Goal: Information Seeking & Learning: Learn about a topic

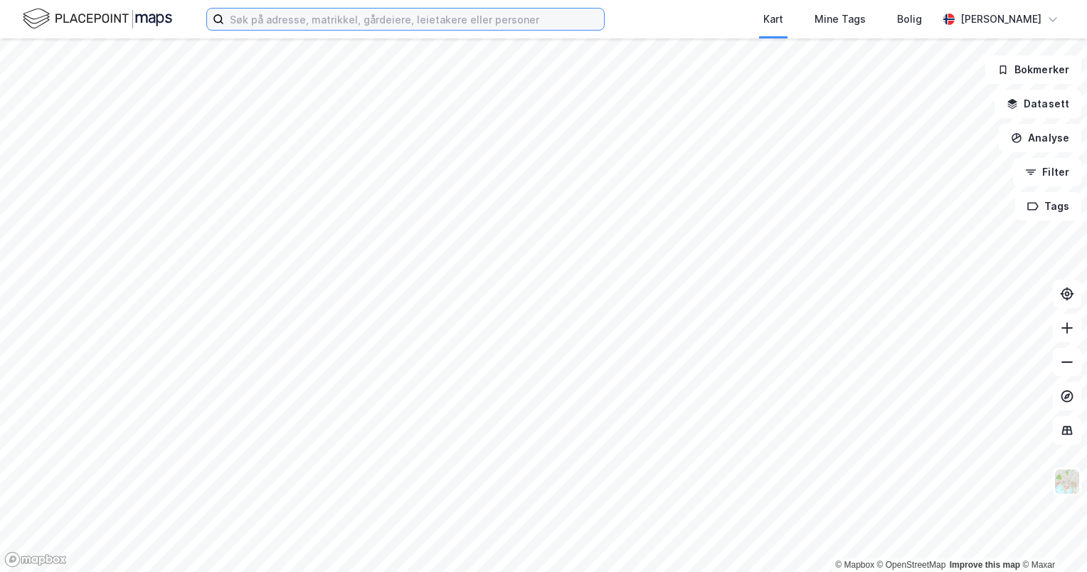
click at [489, 26] on input at bounding box center [414, 19] width 380 height 21
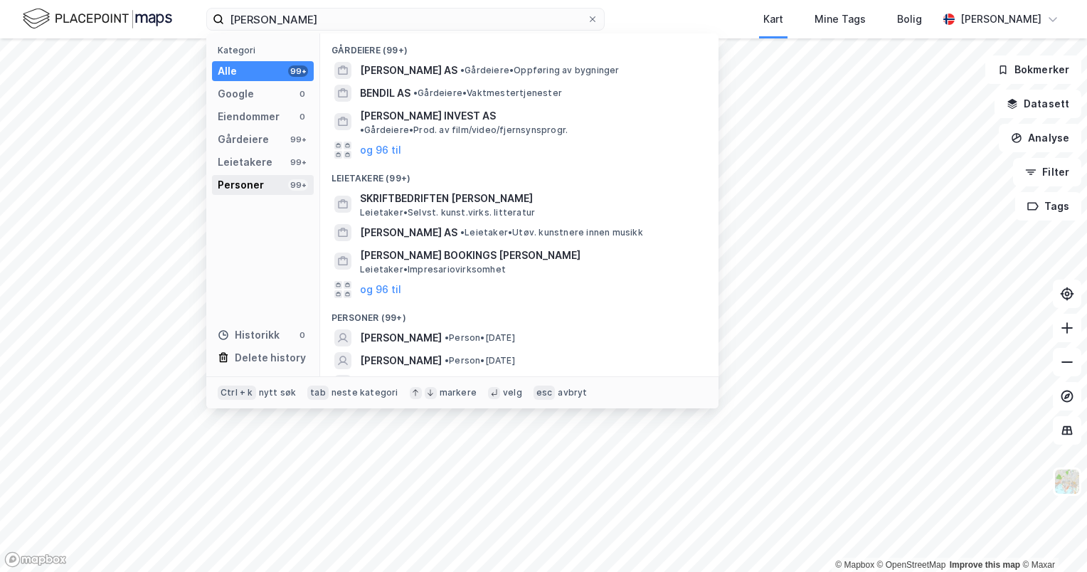
click at [215, 187] on div "Personer 99+" at bounding box center [263, 185] width 102 height 20
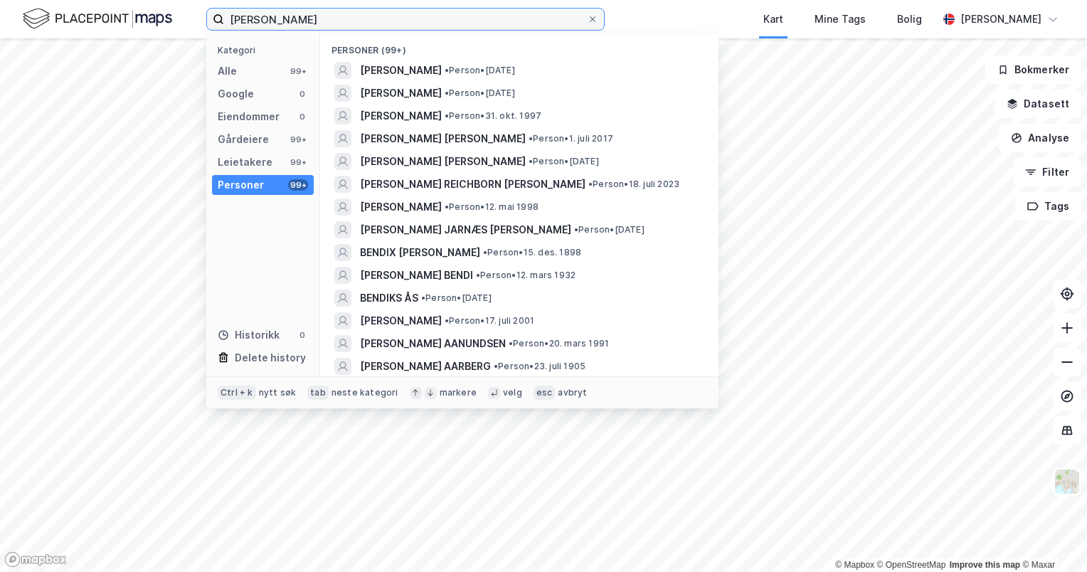
drag, startPoint x: 324, startPoint y: 14, endPoint x: 110, endPoint y: -1, distance: 214.6
click at [110, 0] on html "[PERSON_NAME] Kategori Alle 99+ Google 0 Eiendommer 0 Gårdeiere 99+ Leietakere …" at bounding box center [543, 286] width 1087 height 572
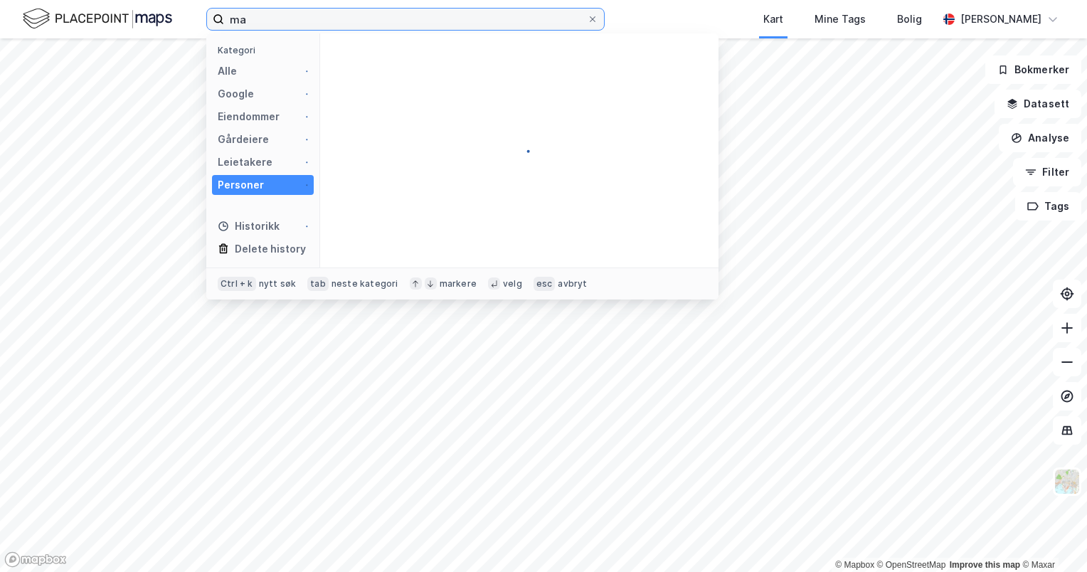
type input "m"
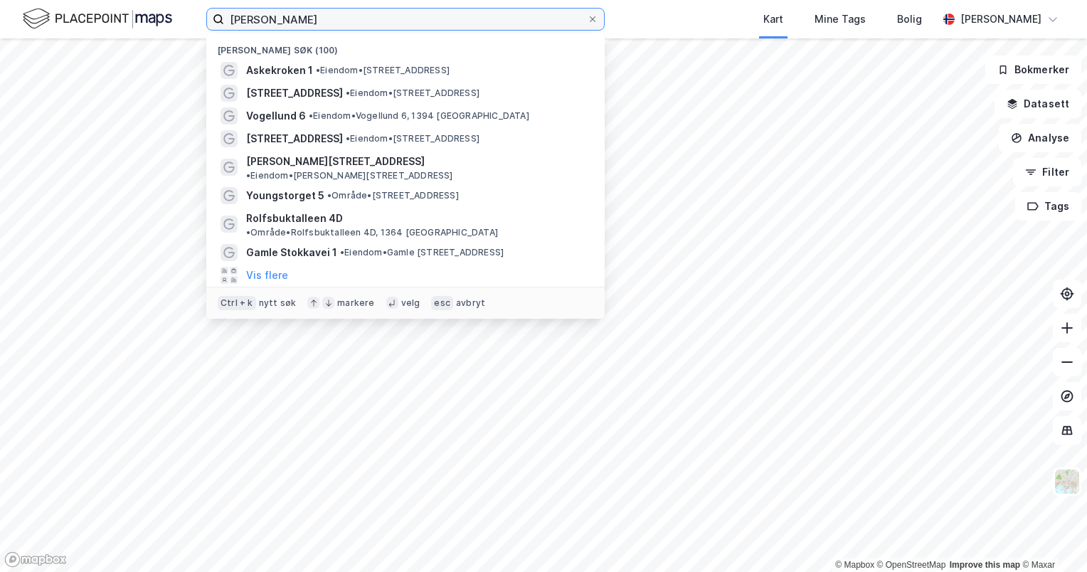
type input "[PERSON_NAME]"
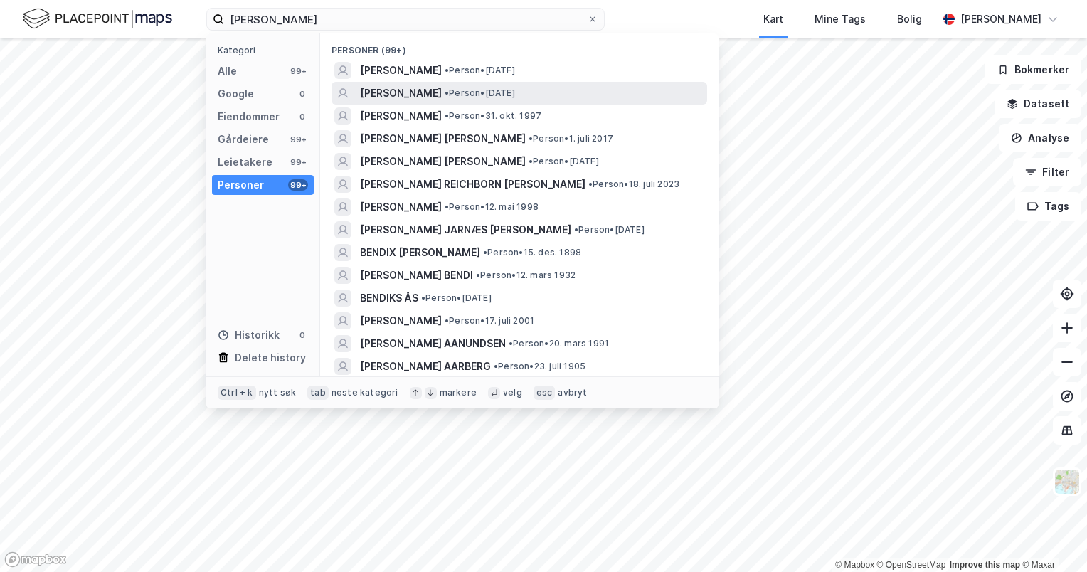
click at [444, 98] on span "• Person • [DATE]" at bounding box center [479, 92] width 70 height 11
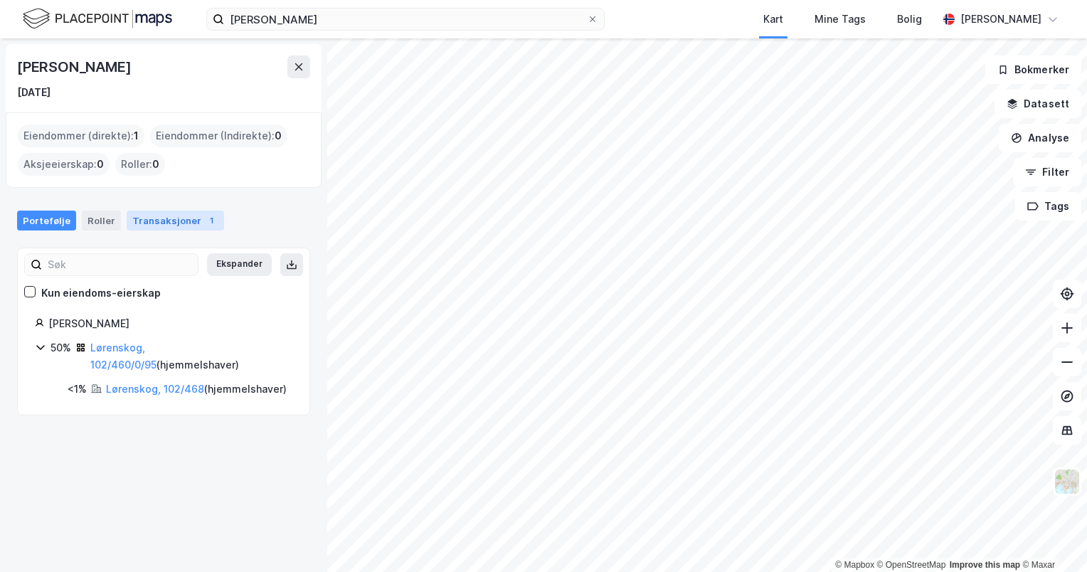
click at [156, 221] on div "Transaksjoner 1" at bounding box center [175, 221] width 97 height 20
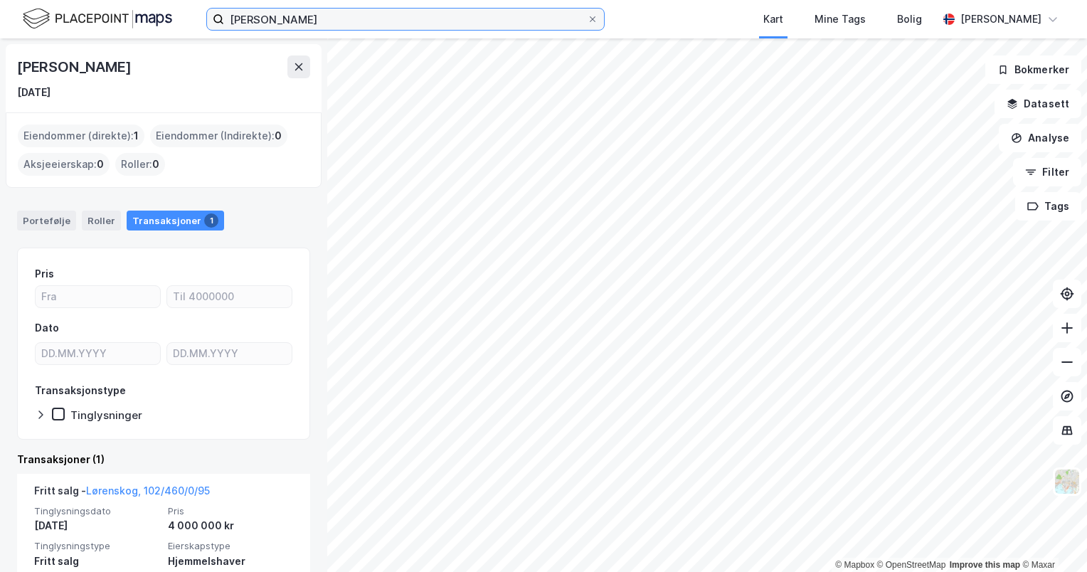
click at [318, 22] on input "[PERSON_NAME]" at bounding box center [405, 19] width 363 height 21
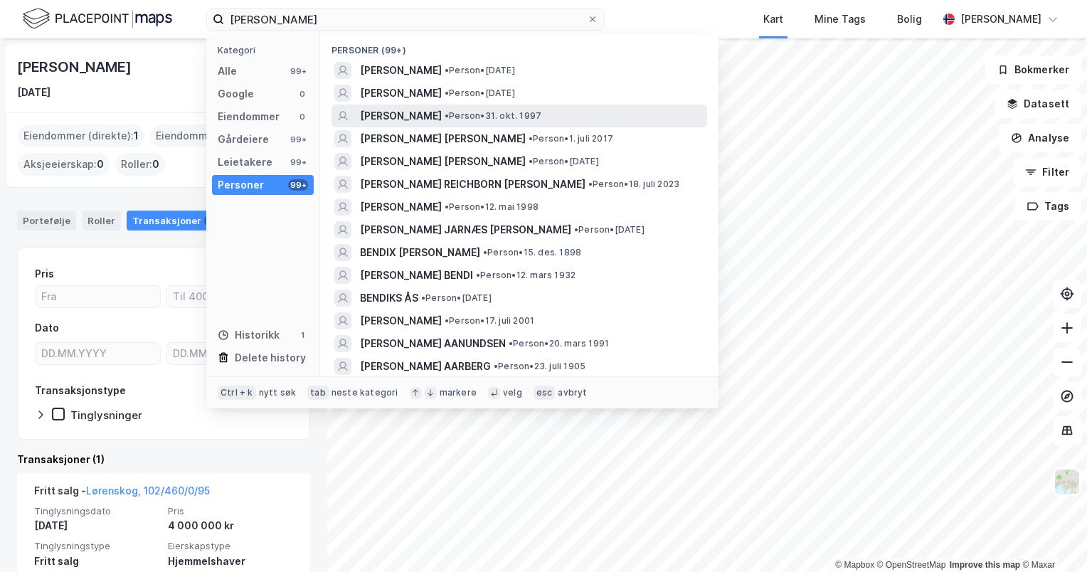
click at [424, 108] on span "[PERSON_NAME]" at bounding box center [401, 115] width 82 height 17
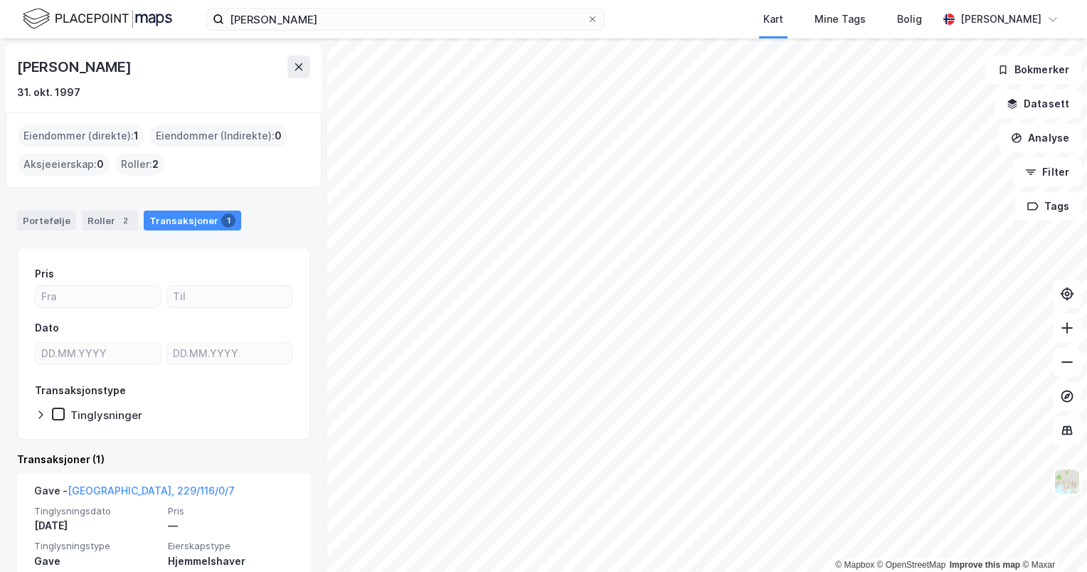
scroll to position [57, 0]
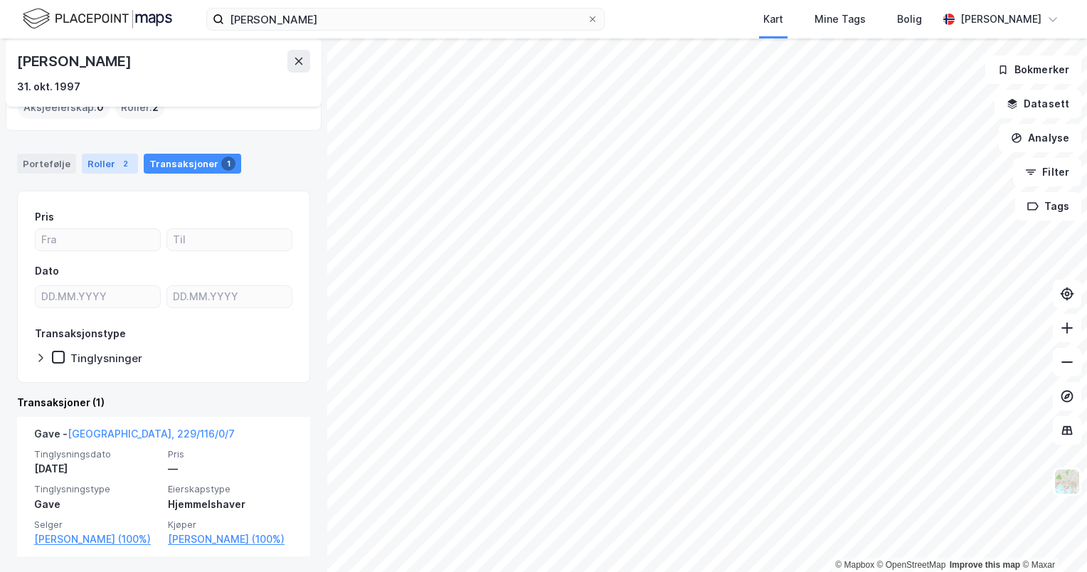
click at [118, 163] on div "2" at bounding box center [125, 163] width 14 height 14
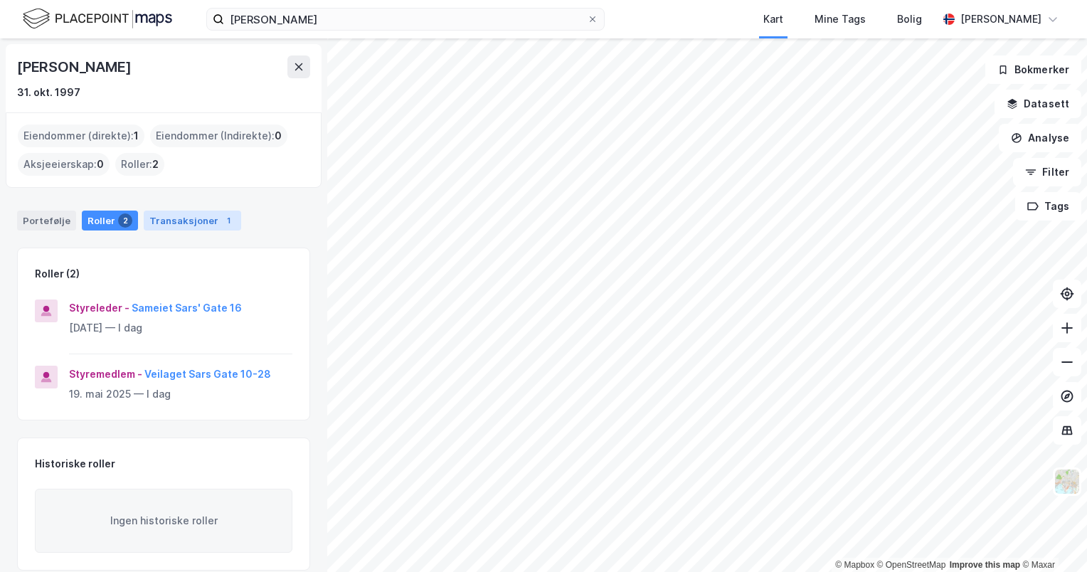
click at [186, 217] on div "Transaksjoner 1" at bounding box center [192, 221] width 97 height 20
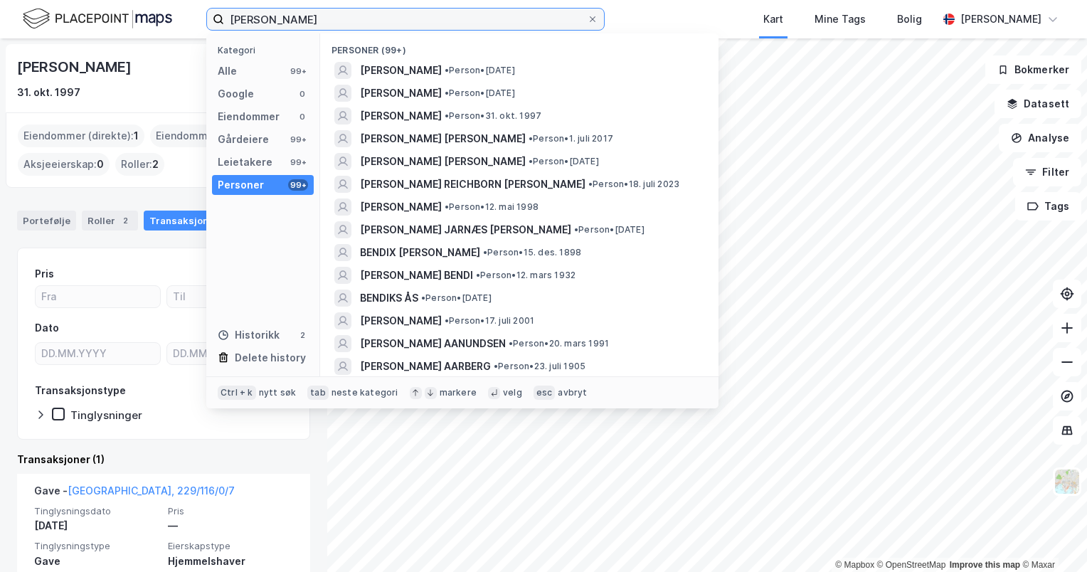
click at [313, 14] on input "[PERSON_NAME]" at bounding box center [405, 19] width 363 height 21
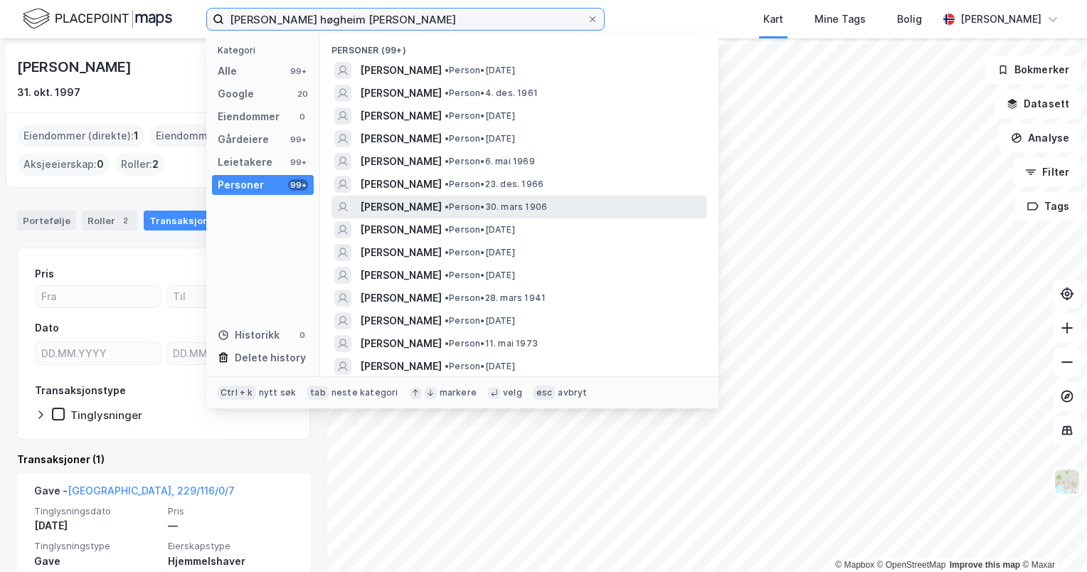
type input "[PERSON_NAME] høgheim [PERSON_NAME]"
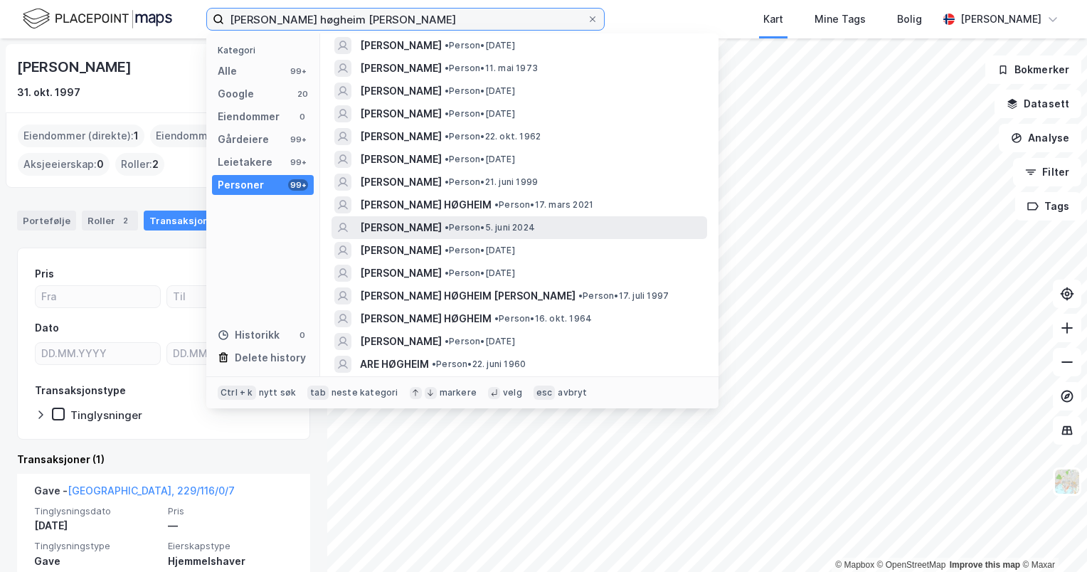
scroll to position [284, 0]
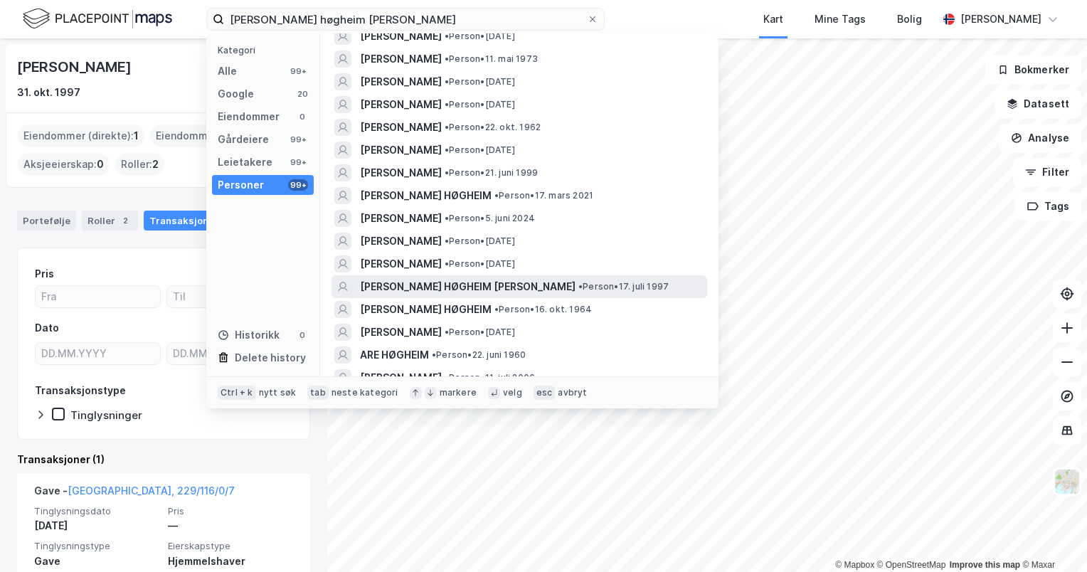
click at [501, 285] on span "[PERSON_NAME] HØGHEIM [PERSON_NAME]" at bounding box center [467, 286] width 215 height 17
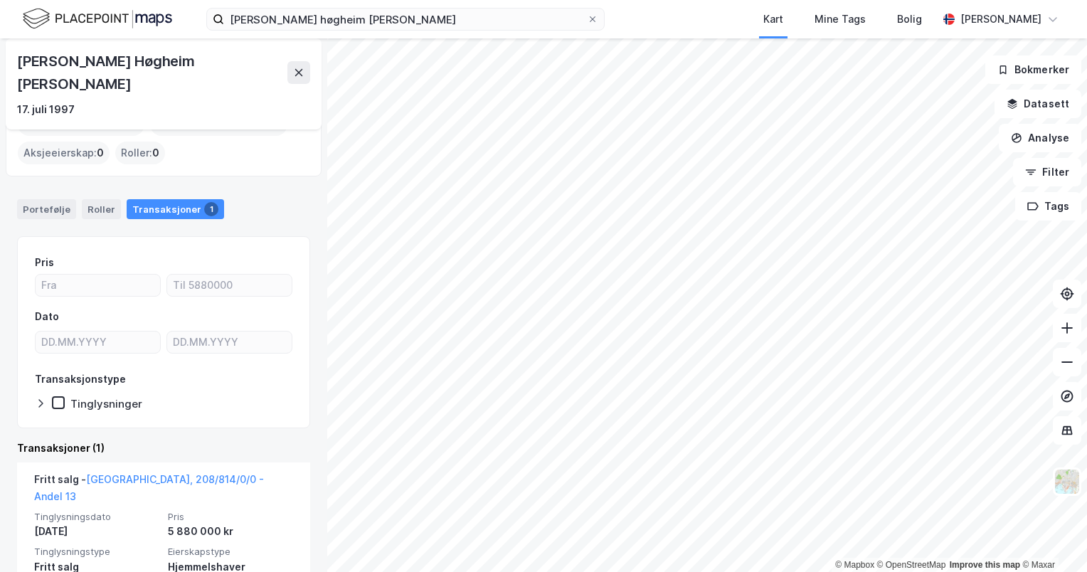
scroll to position [74, 0]
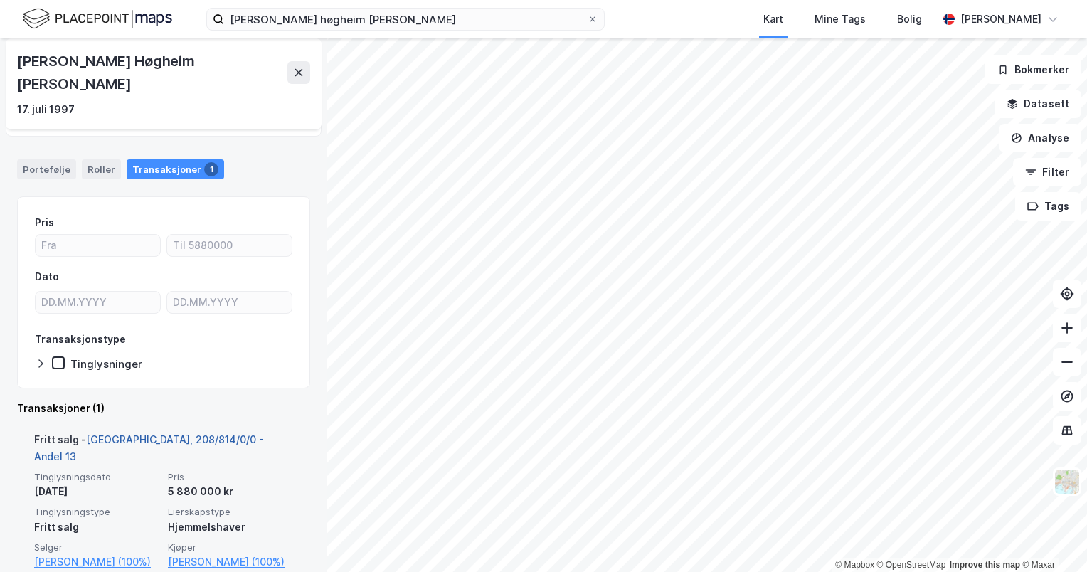
click at [168, 433] on link "[GEOGRAPHIC_DATA], 208/814/0/0 - Andel 13" at bounding box center [149, 447] width 230 height 29
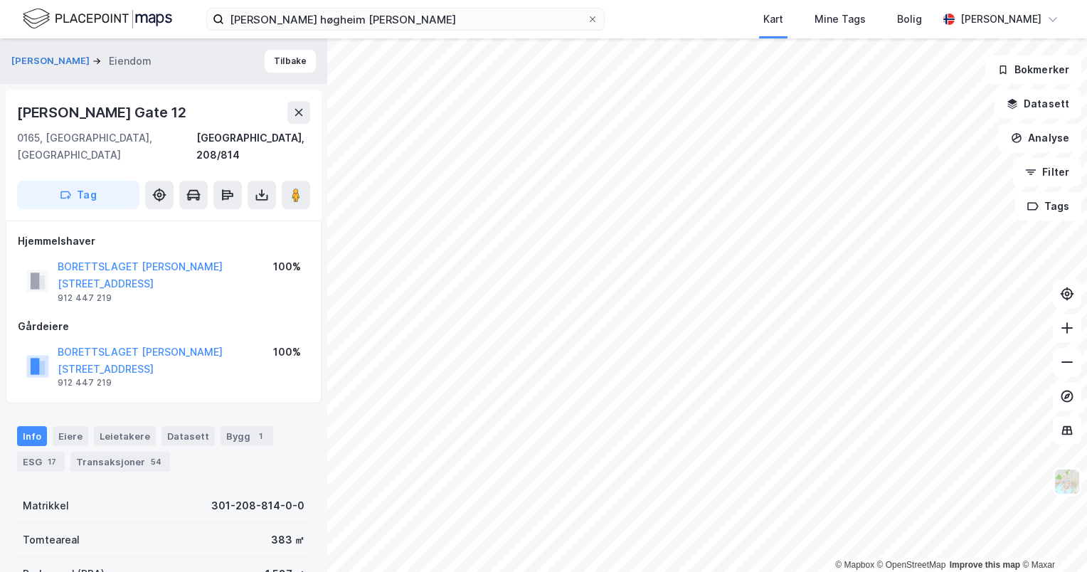
scroll to position [247, 0]
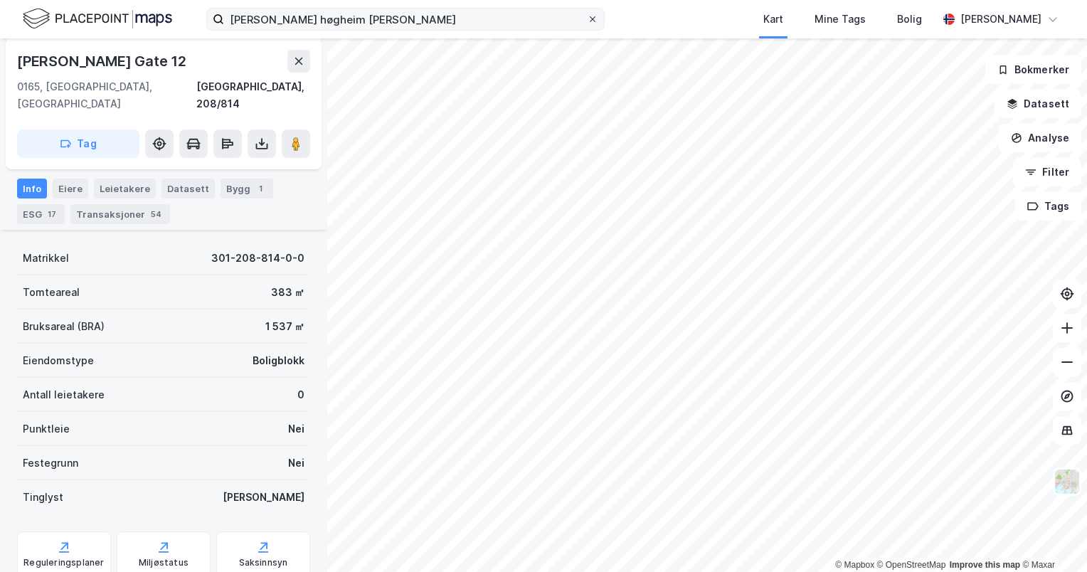
click at [592, 17] on icon at bounding box center [592, 19] width 9 height 9
click at [587, 17] on input "[PERSON_NAME] høgheim [PERSON_NAME]" at bounding box center [405, 19] width 363 height 21
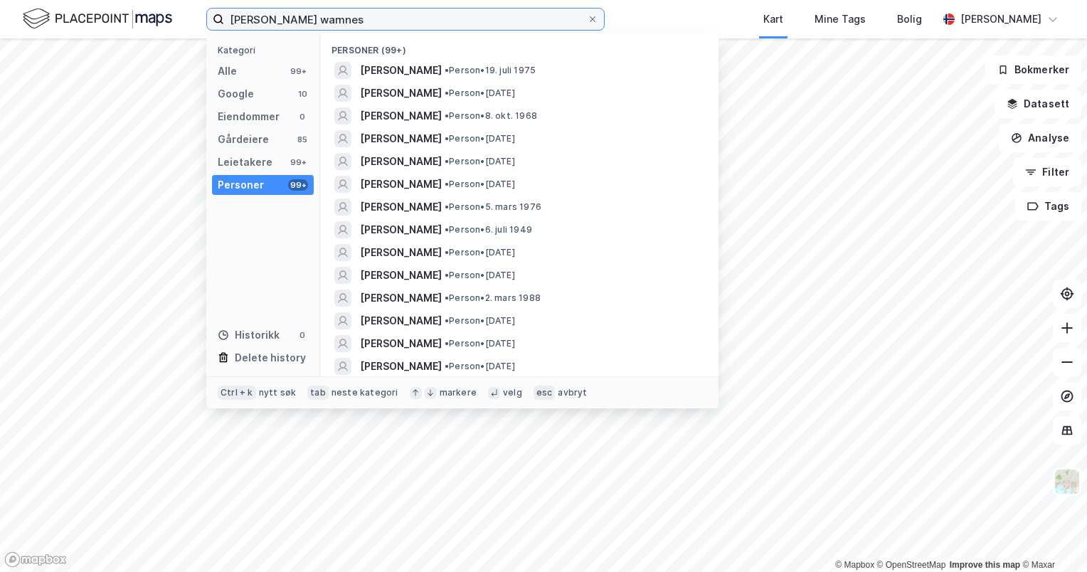
type input "[PERSON_NAME] wamnes"
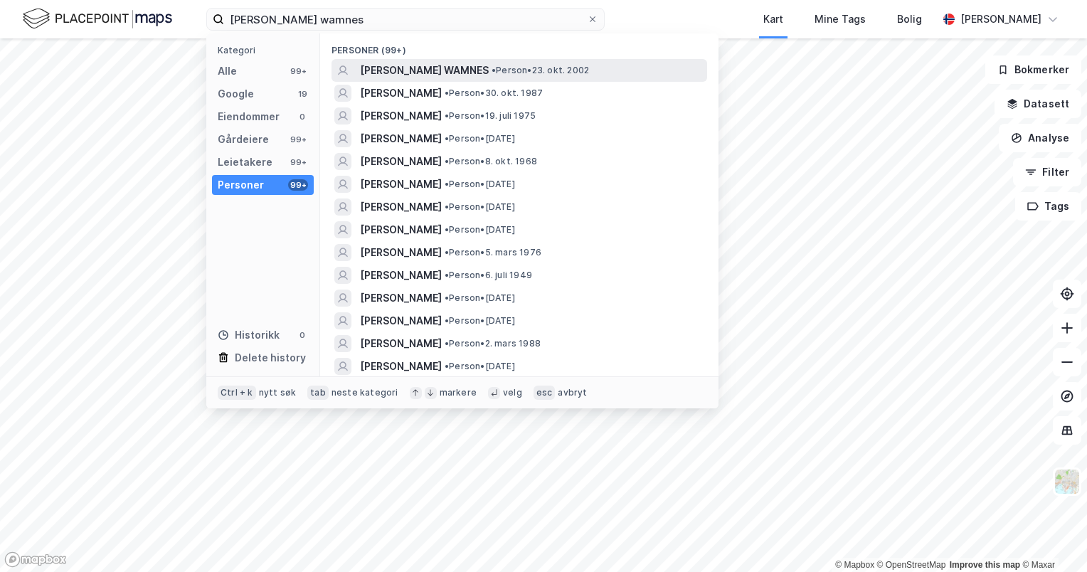
click at [408, 69] on span "[PERSON_NAME] WAMNES" at bounding box center [424, 70] width 129 height 17
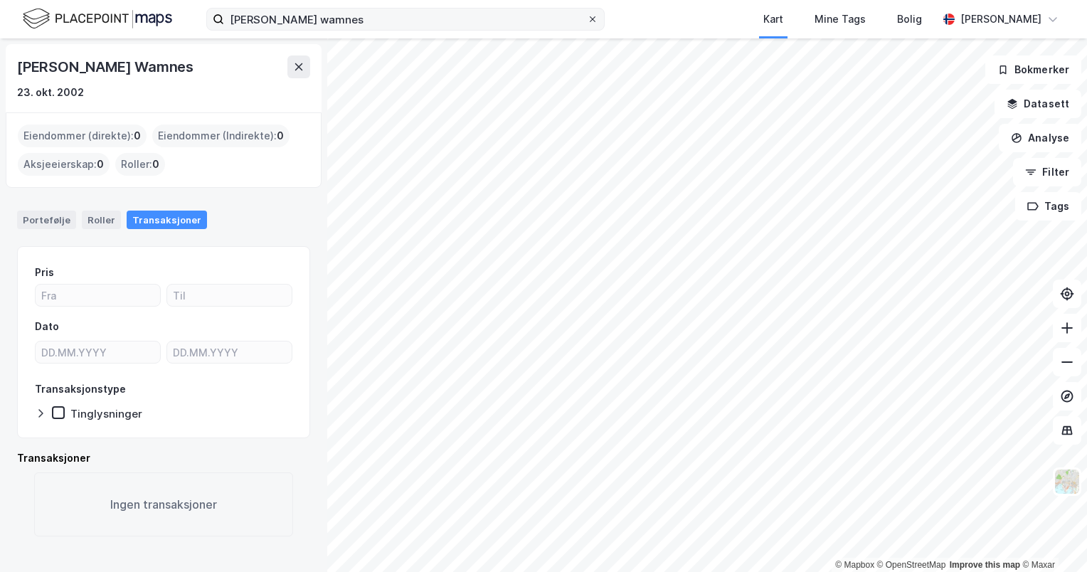
click at [590, 17] on icon at bounding box center [593, 19] width 6 height 6
click at [587, 17] on input "[PERSON_NAME] wamnes" at bounding box center [405, 19] width 363 height 21
